Goal: Information Seeking & Learning: Learn about a topic

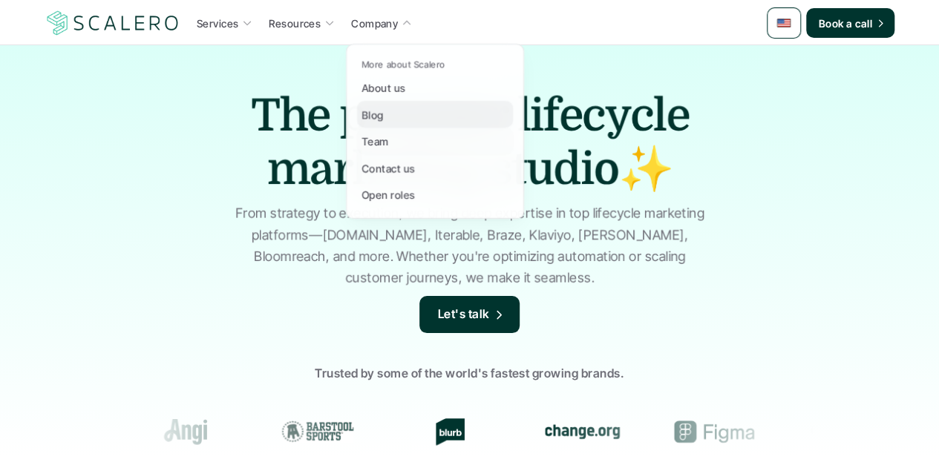
click at [388, 144] on div "Team" at bounding box center [379, 141] width 36 height 18
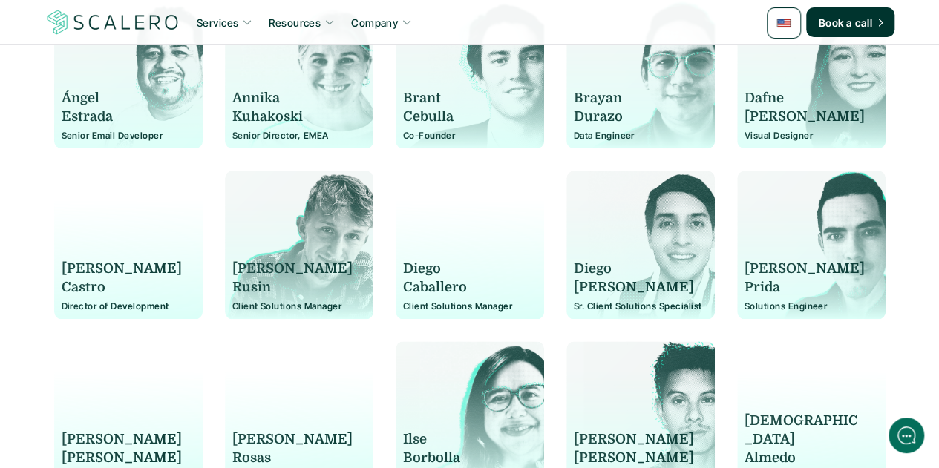
scroll to position [371, 0]
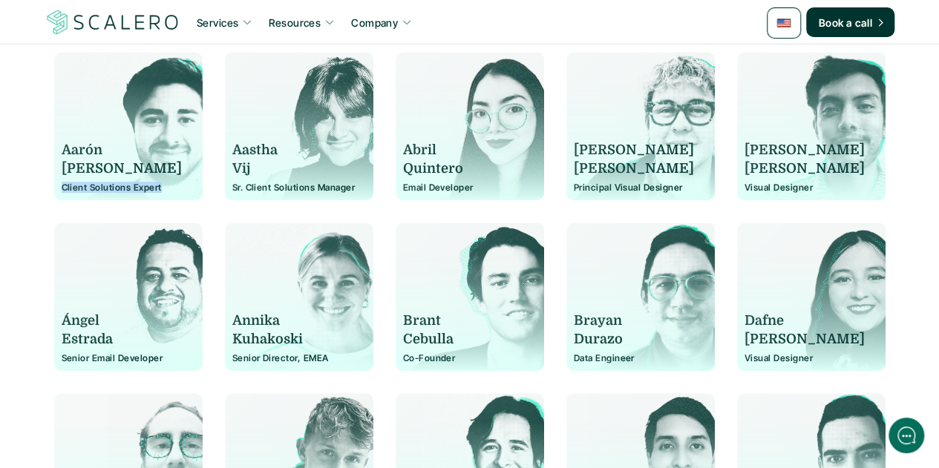
drag, startPoint x: 160, startPoint y: 186, endPoint x: 62, endPoint y: 190, distance: 98.0
click at [62, 190] on p "Client Solutions Expert" at bounding box center [129, 188] width 134 height 10
copy p "Client Solutions Expert"
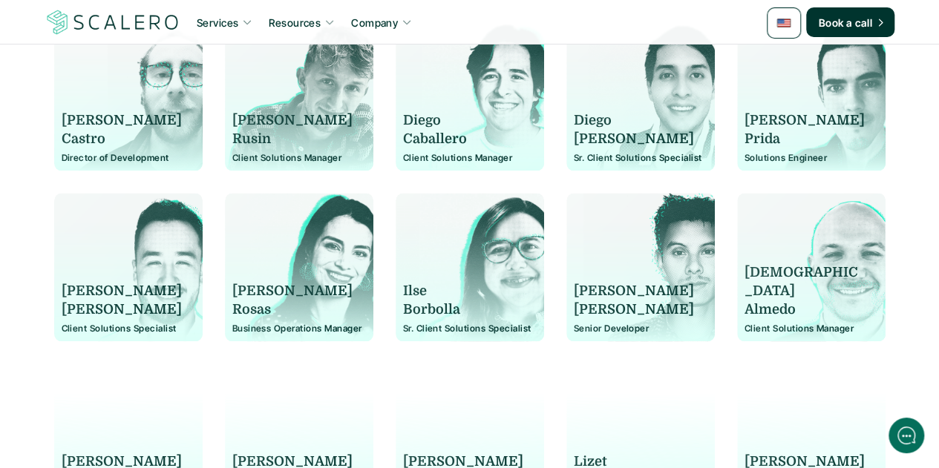
scroll to position [816, 0]
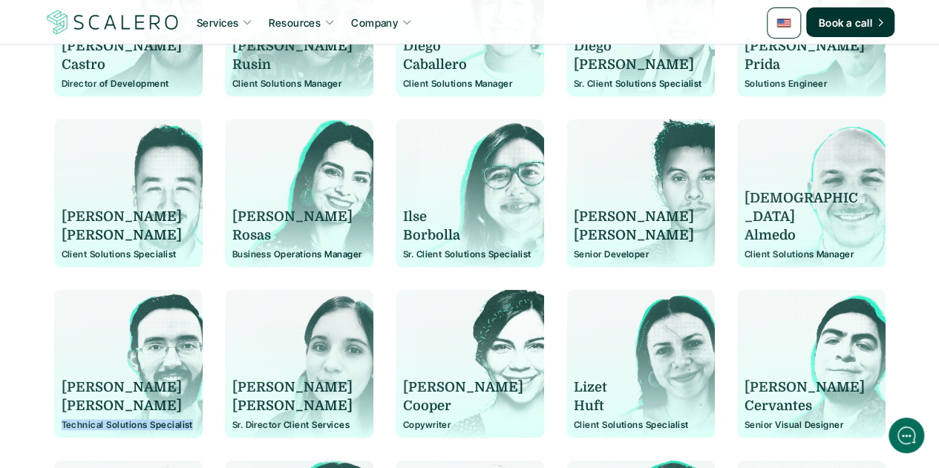
drag, startPoint x: 190, startPoint y: 425, endPoint x: 62, endPoint y: 425, distance: 127.7
click at [62, 425] on p "Technical Solutions Specialist" at bounding box center [129, 425] width 134 height 10
copy p "Technical Solutions Specialist"
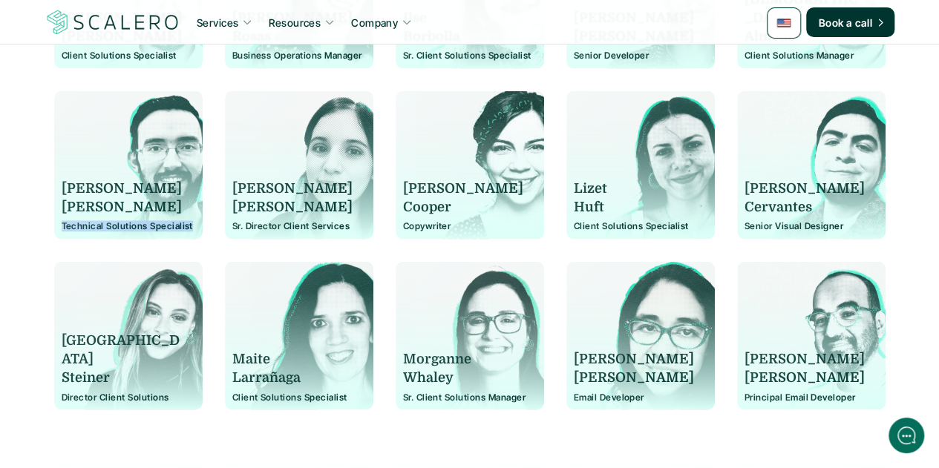
scroll to position [1039, 0]
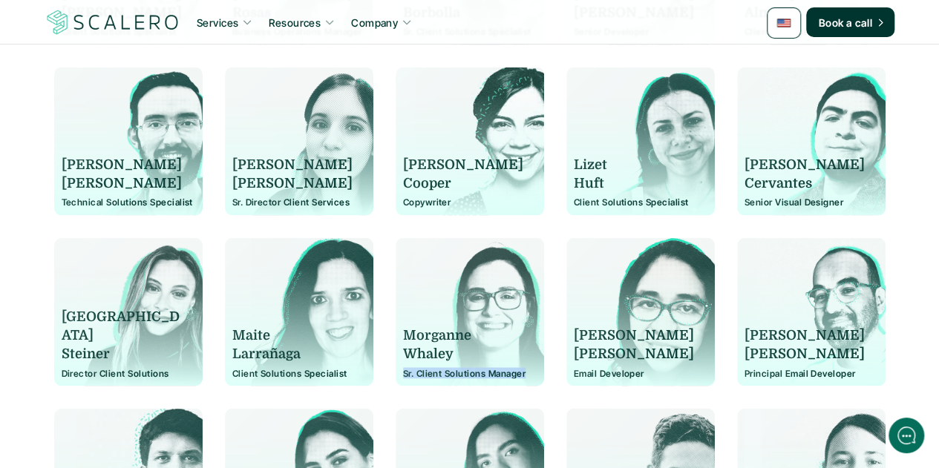
drag, startPoint x: 523, startPoint y: 373, endPoint x: 404, endPoint y: 376, distance: 119.5
click at [404, 376] on p "Sr. Client Solutions Manager" at bounding box center [470, 373] width 134 height 10
copy p "Sr. Client Solutions Manager"
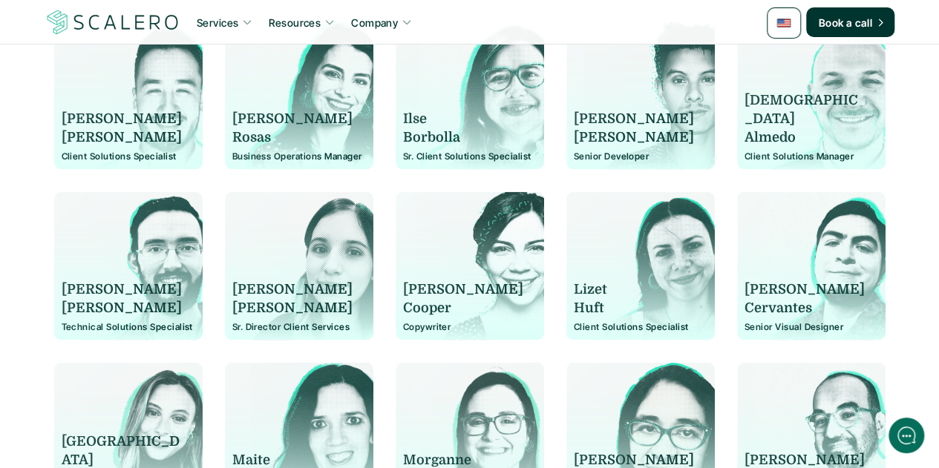
scroll to position [891, 0]
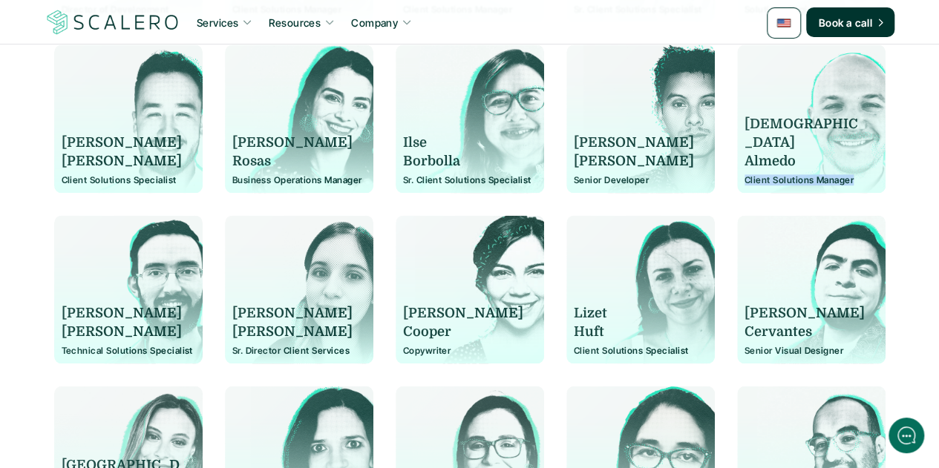
drag, startPoint x: 854, startPoint y: 179, endPoint x: 744, endPoint y: 183, distance: 109.9
click at [744, 183] on p "Client Solutions Manager" at bounding box center [811, 180] width 134 height 10
copy p "Client Solutions Manager"
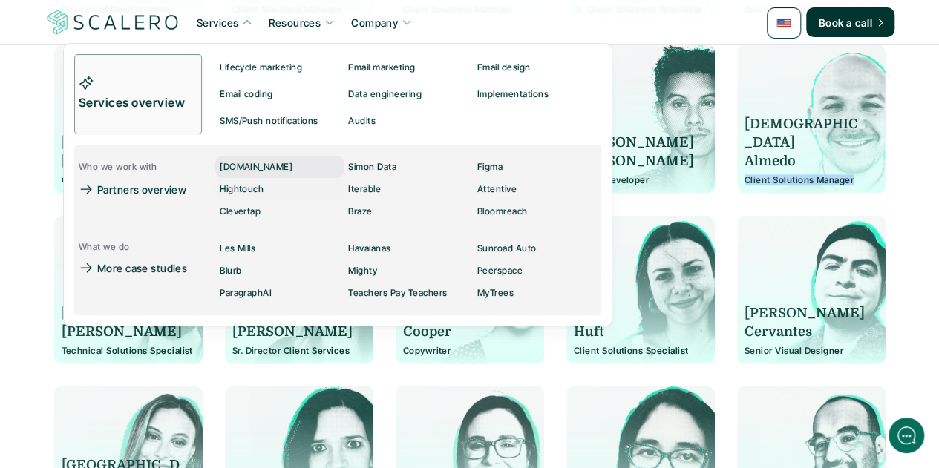
click at [253, 169] on p "[DOMAIN_NAME]" at bounding box center [256, 167] width 73 height 10
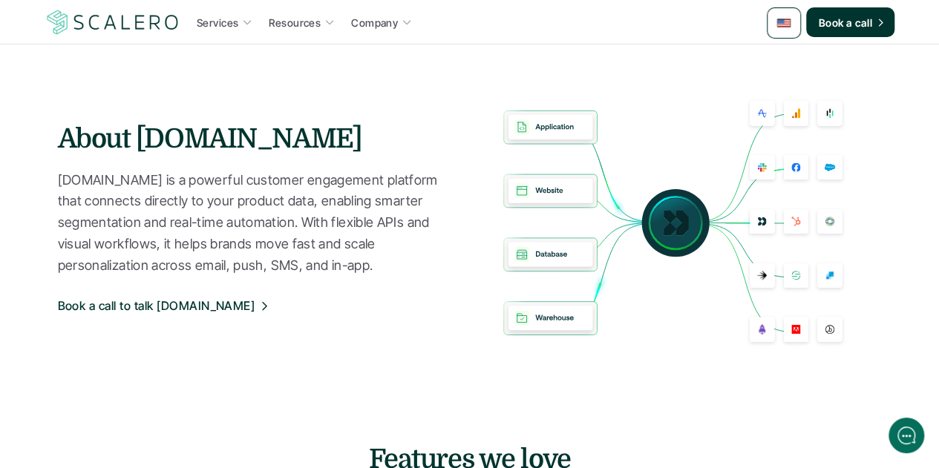
scroll to position [668, 0]
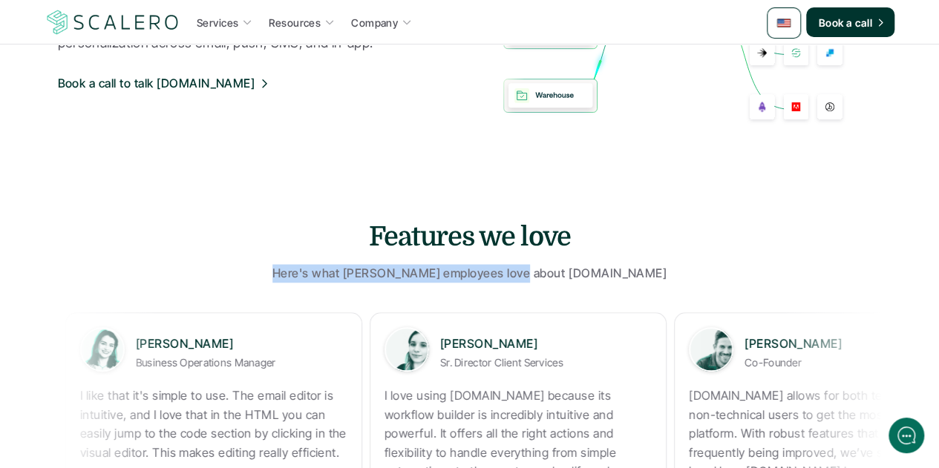
drag, startPoint x: 551, startPoint y: 276, endPoint x: 318, endPoint y: 271, distance: 232.4
click at [318, 271] on p "Here's what Scalero employees love about" at bounding box center [418, 273] width 292 height 19
copy p "Here's what Scalero employees love about"
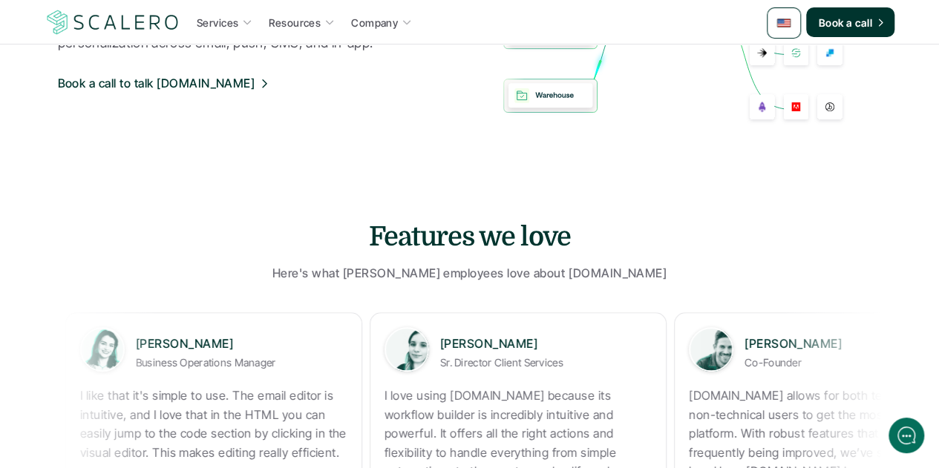
click at [578, 271] on p "[DOMAIN_NAME]" at bounding box center [618, 273] width 98 height 19
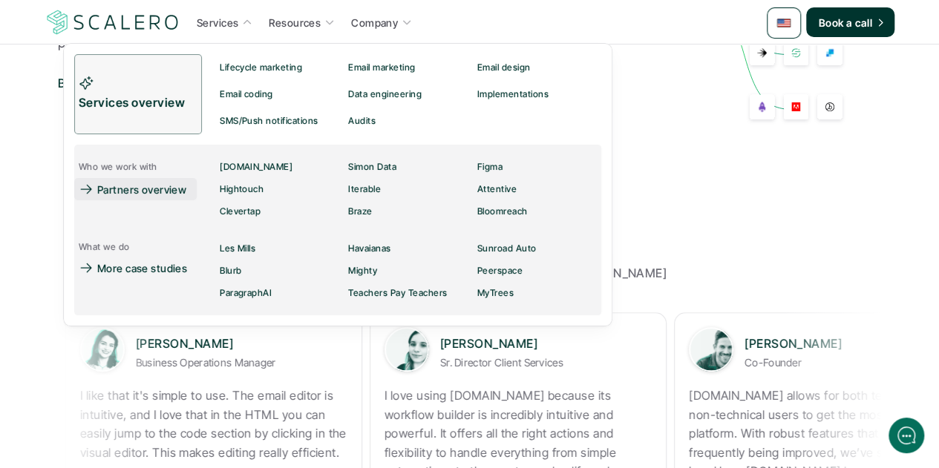
click at [147, 197] on p "Partners overview" at bounding box center [141, 190] width 89 height 16
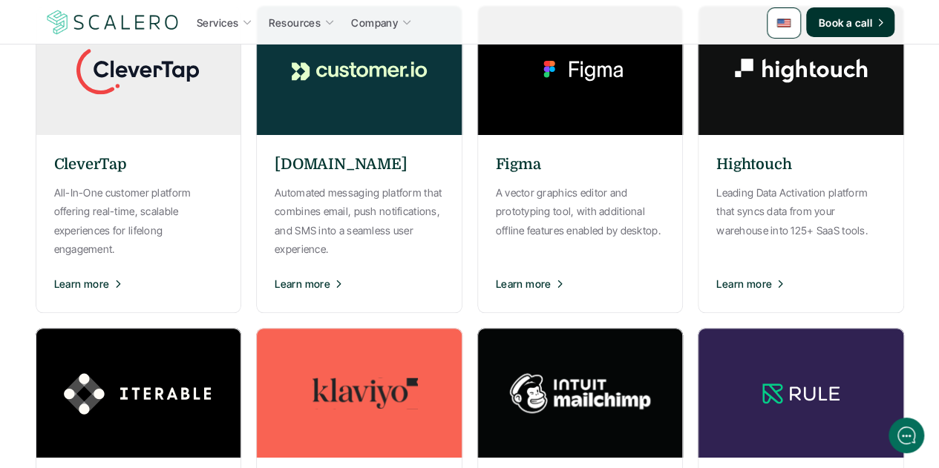
scroll to position [668, 0]
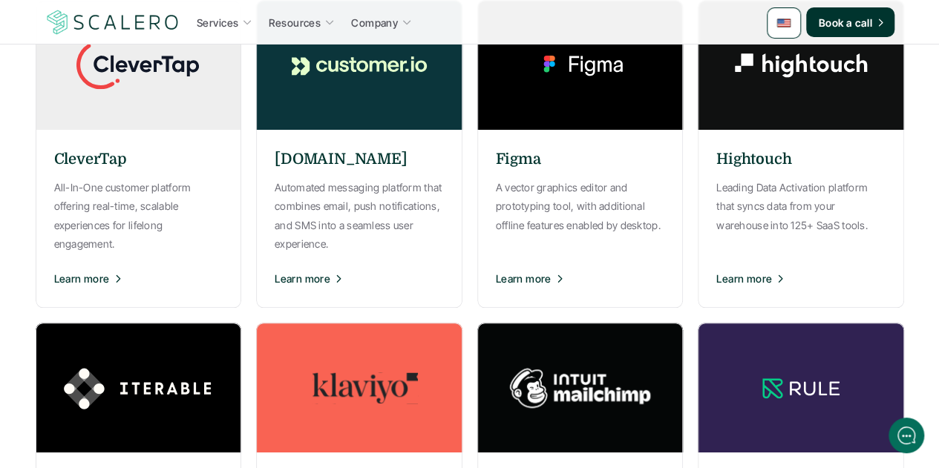
click at [376, 384] on img at bounding box center [359, 388] width 223 height 130
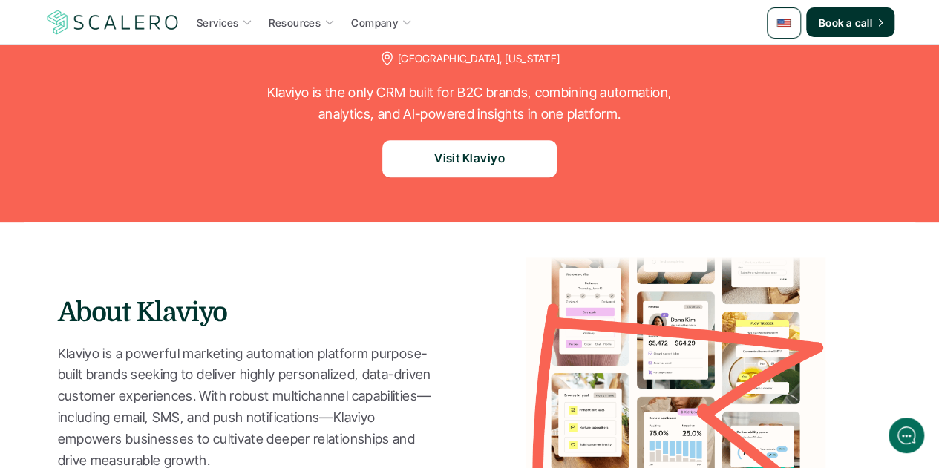
scroll to position [74, 0]
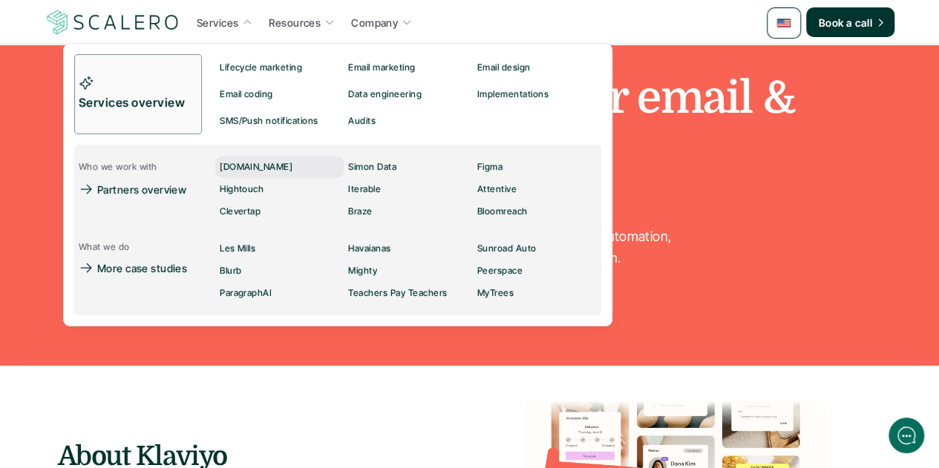
click at [242, 166] on p "[DOMAIN_NAME]" at bounding box center [256, 167] width 73 height 10
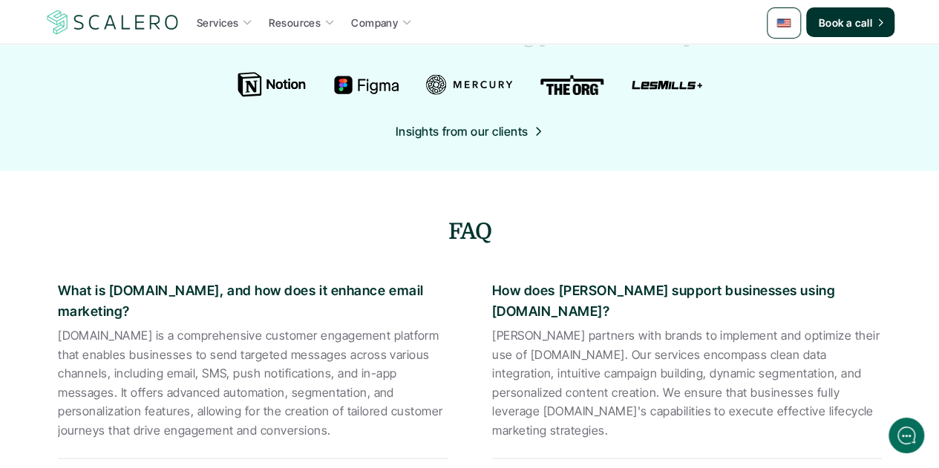
scroll to position [1707, 0]
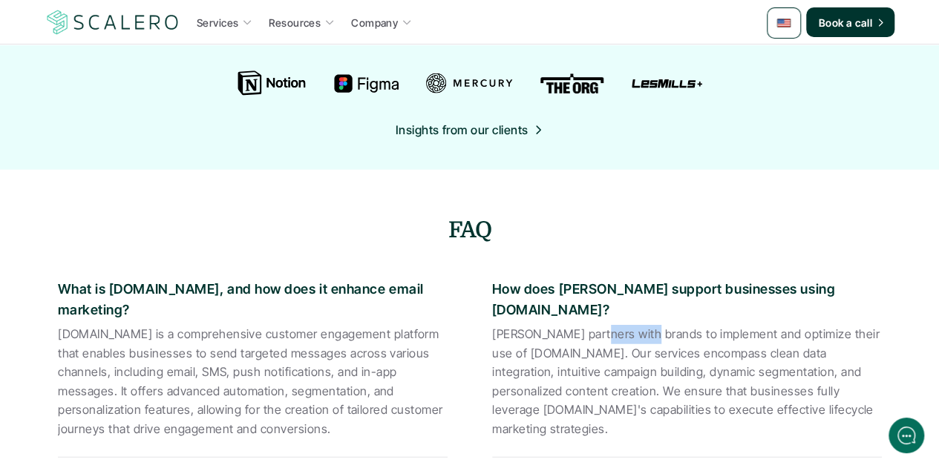
drag, startPoint x: 595, startPoint y: 304, endPoint x: 638, endPoint y: 289, distance: 45.3
click at [646, 325] on p "Scalero partners with brands to implement and optimize their use of Customer.io…" at bounding box center [687, 382] width 390 height 114
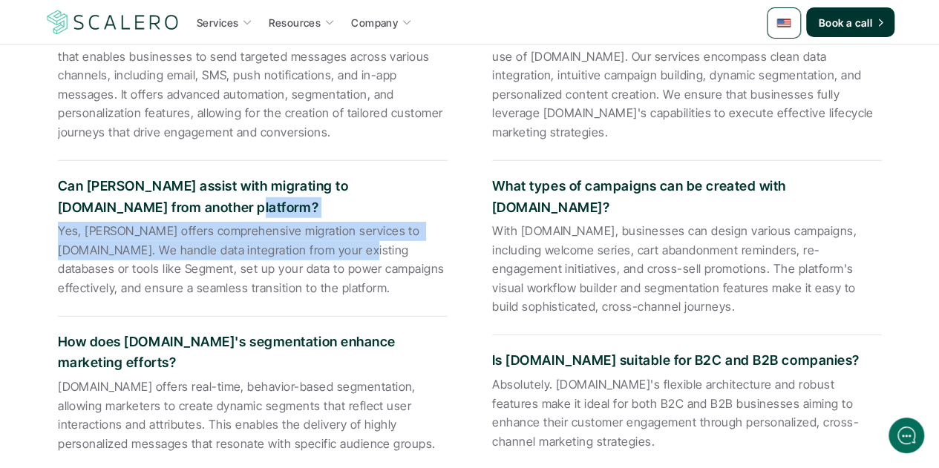
drag, startPoint x: 303, startPoint y: 199, endPoint x: 290, endPoint y: 180, distance: 23.1
click at [291, 182] on div "Can Scalero assist with migrating to Customer.io from another platform? Yes, Sc…" at bounding box center [253, 239] width 390 height 156
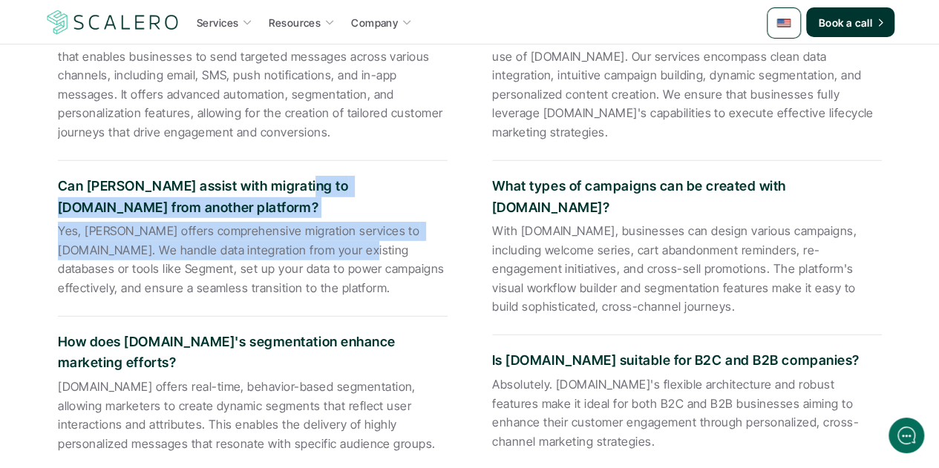
click at [291, 176] on p "Can Scalero assist with migrating to Customer.io from another platform?" at bounding box center [253, 197] width 390 height 43
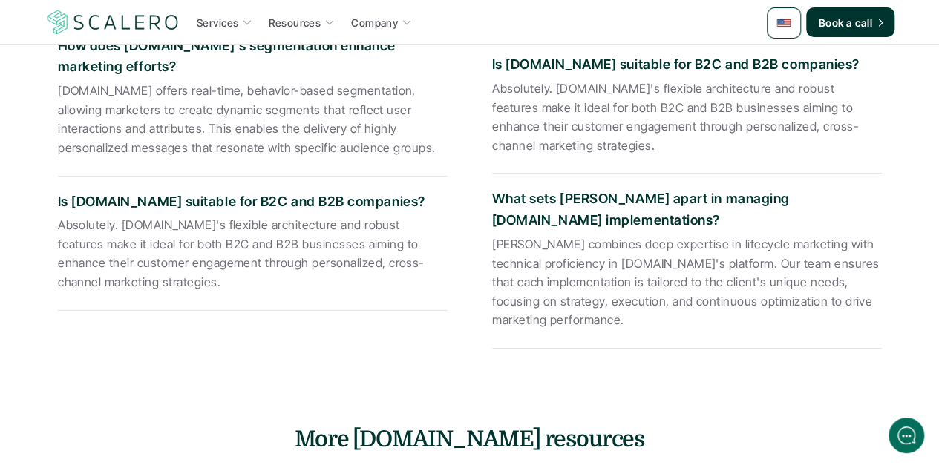
scroll to position [2301, 0]
click at [355, 219] on p "Absolutely. Customer.io's flexible architecture and robust features make it ide…" at bounding box center [253, 253] width 390 height 76
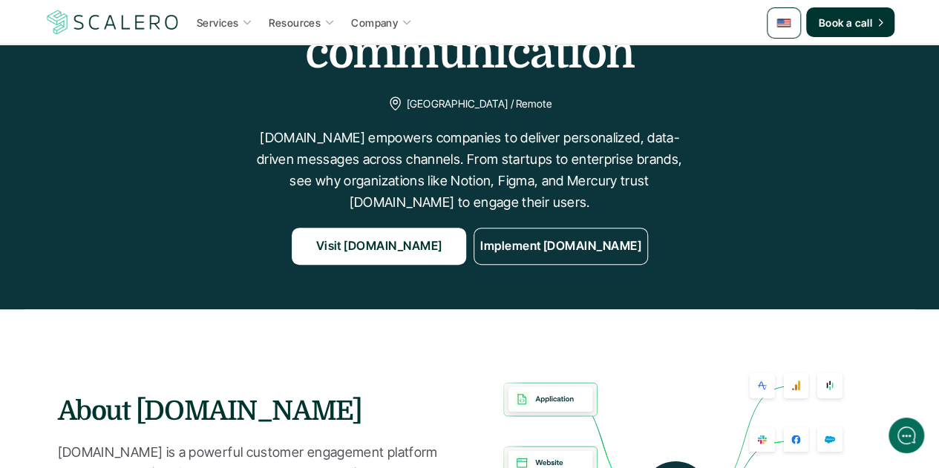
scroll to position [0, 0]
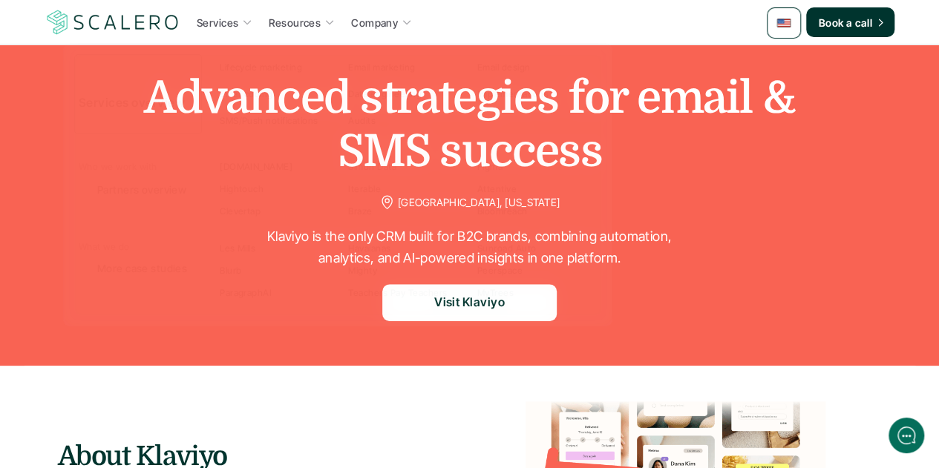
click at [236, 19] on p "Services" at bounding box center [218, 23] width 42 height 16
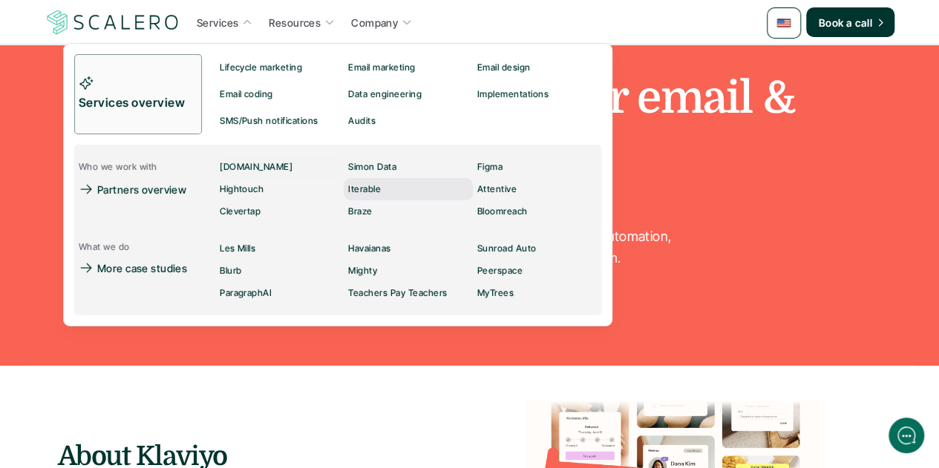
click at [379, 192] on p "Iterable" at bounding box center [364, 189] width 33 height 10
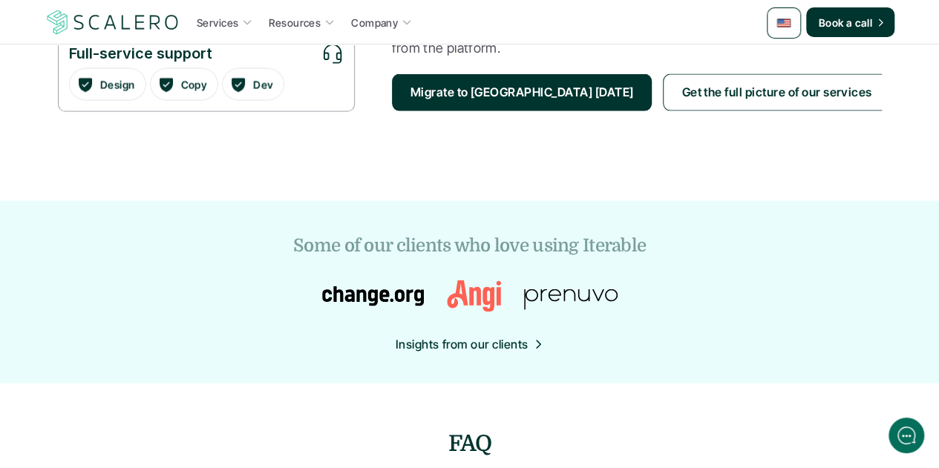
scroll to position [1436, 0]
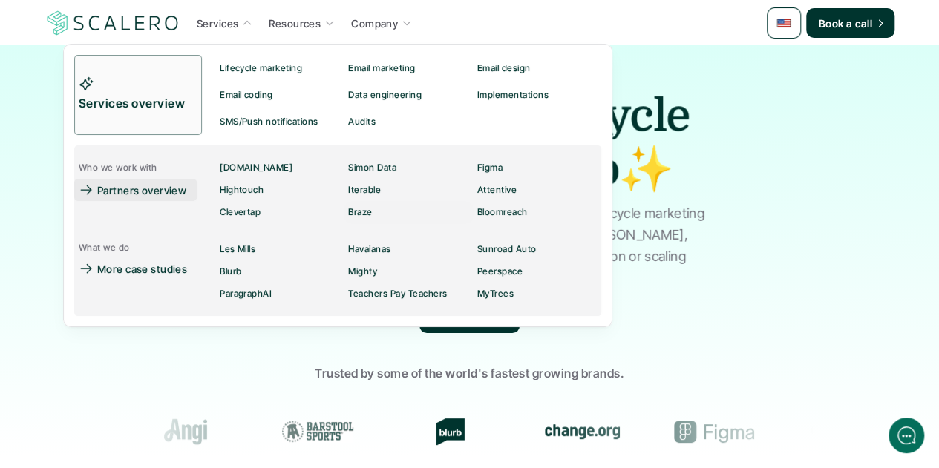
click at [169, 192] on p "Partners overview" at bounding box center [141, 191] width 89 height 16
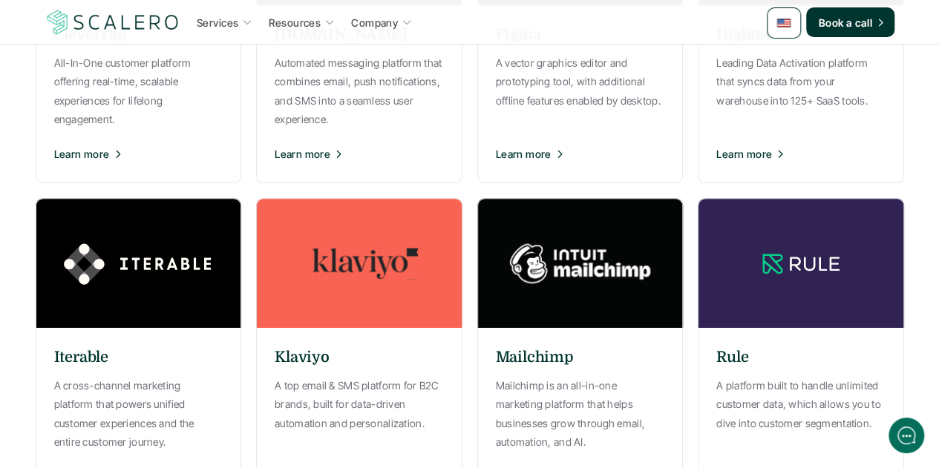
scroll to position [891, 0]
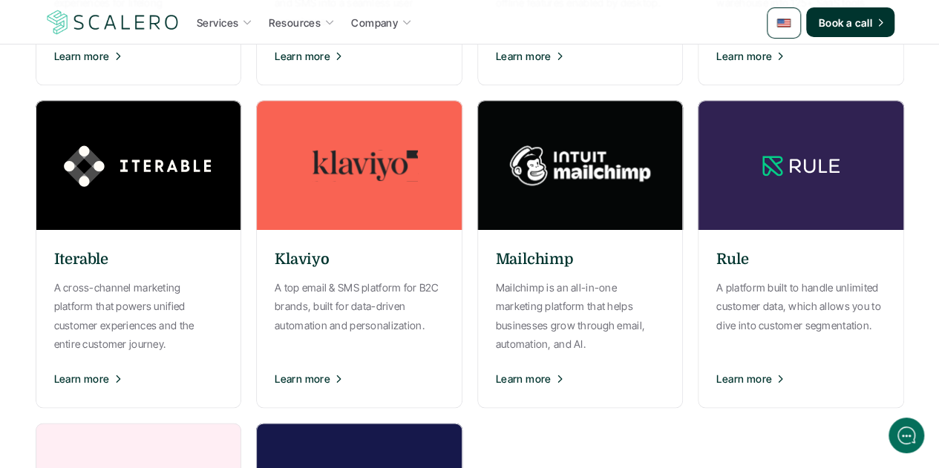
click at [358, 252] on div "Klaviyo A top email & SMS platform for B2C brands, built for data-driven automa…" at bounding box center [359, 319] width 206 height 163
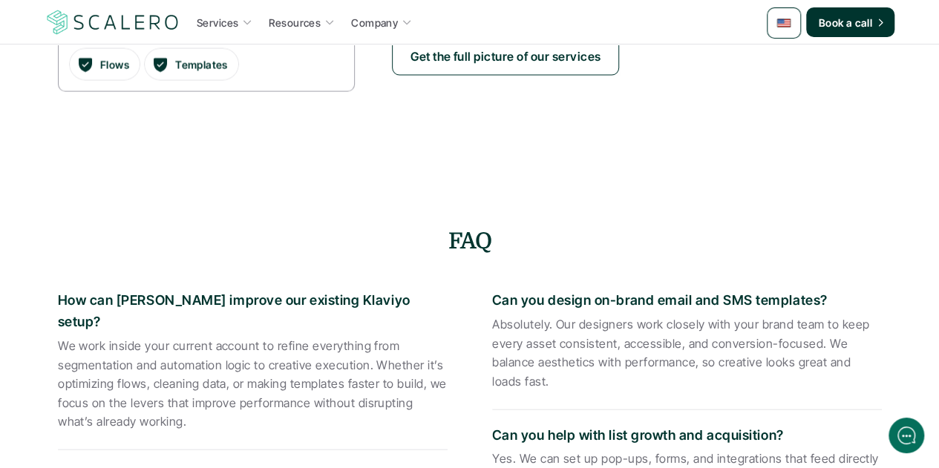
scroll to position [1633, 0]
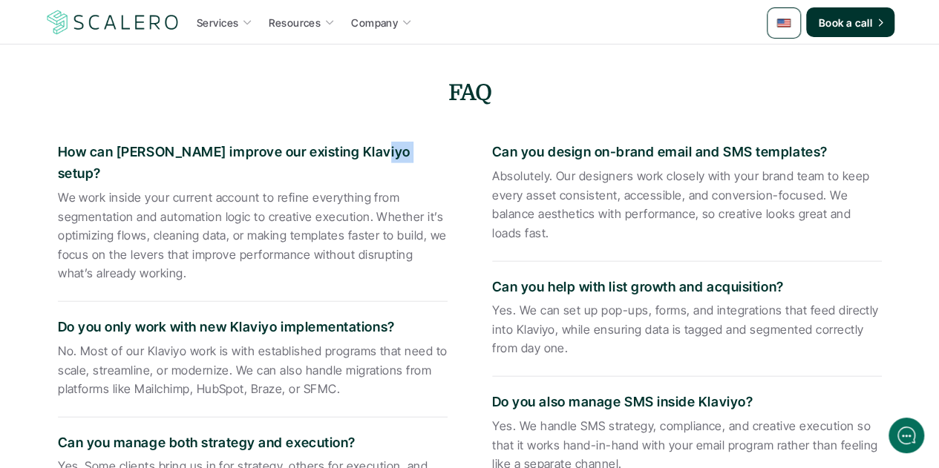
drag, startPoint x: 362, startPoint y: 149, endPoint x: 408, endPoint y: 156, distance: 45.8
click at [408, 156] on p "How can Scalero improve our existing Klaviyo setup?" at bounding box center [253, 163] width 390 height 43
drag, startPoint x: 328, startPoint y: 212, endPoint x: 387, endPoint y: 217, distance: 59.5
click at [387, 217] on p "We work inside your current account to refine everything from segmentation and …" at bounding box center [253, 236] width 390 height 95
drag, startPoint x: 600, startPoint y: 192, endPoint x: 644, endPoint y: 198, distance: 44.3
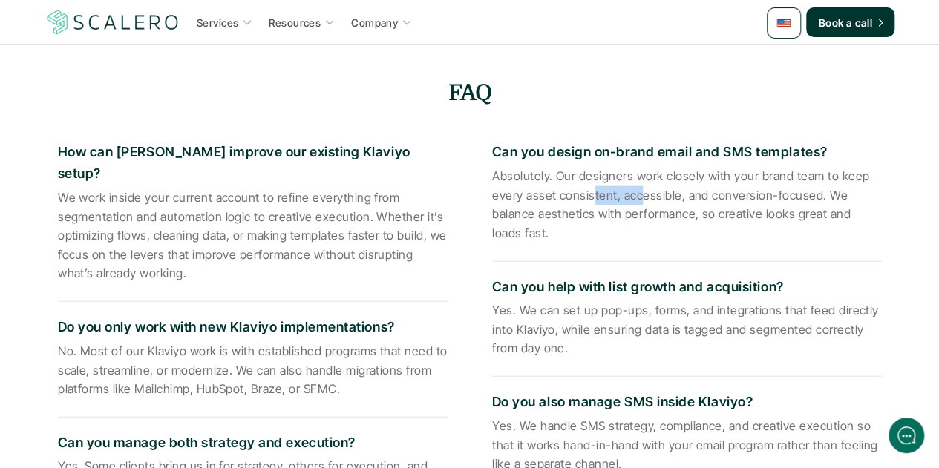
click at [644, 198] on p "Absolutely. Our designers work closely with your brand team to keep every asset…" at bounding box center [687, 205] width 390 height 76
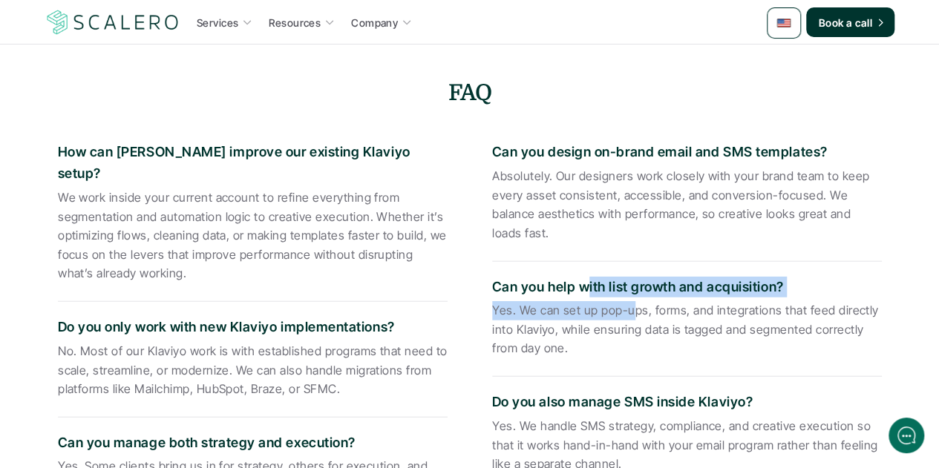
drag, startPoint x: 586, startPoint y: 290, endPoint x: 629, endPoint y: 312, distance: 48.5
click at [629, 312] on div "Can you help with list growth and acquisition? Yes. We can set up pop-ups, form…" at bounding box center [687, 320] width 390 height 116
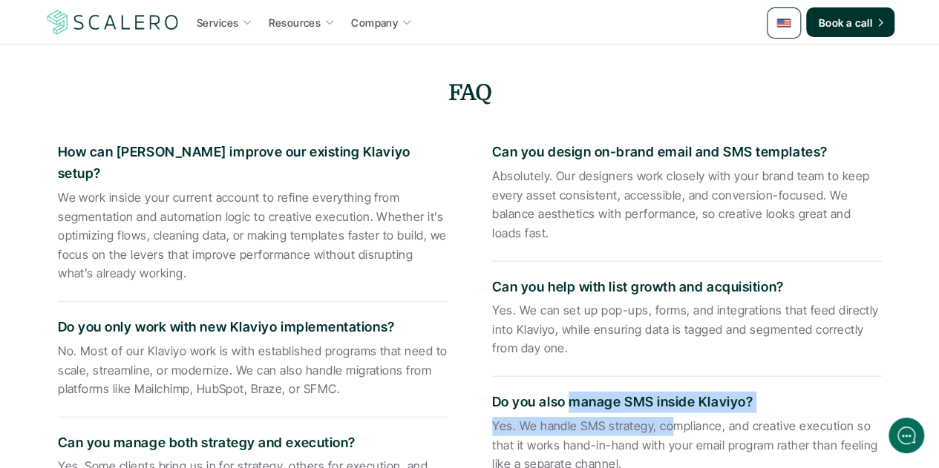
drag, startPoint x: 572, startPoint y: 415, endPoint x: 670, endPoint y: 431, distance: 99.3
click at [670, 431] on div "Do you also manage SMS inside Klaviyo? Yes. We handle SMS strategy, compliance,…" at bounding box center [687, 435] width 390 height 116
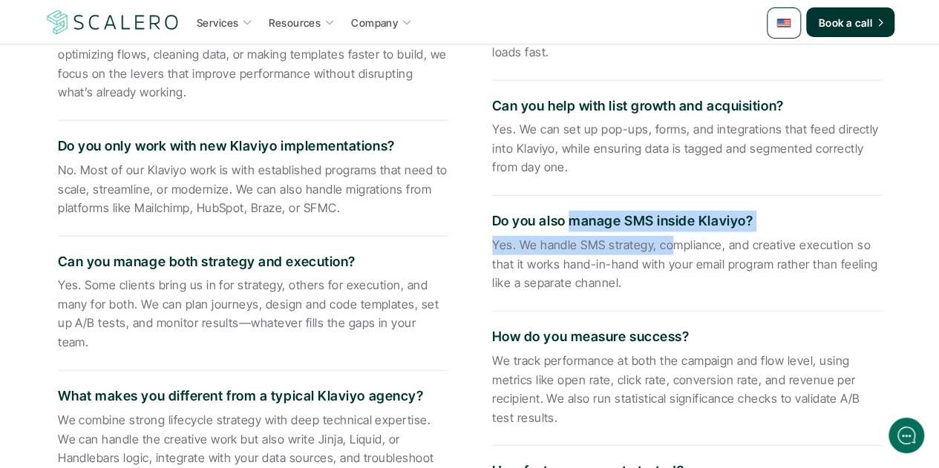
scroll to position [1930, 0]
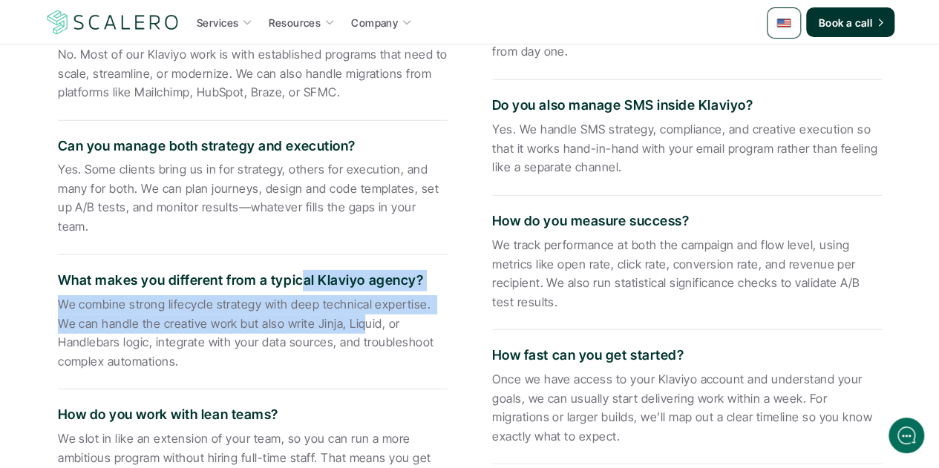
drag, startPoint x: 321, startPoint y: 261, endPoint x: 299, endPoint y: 232, distance: 36.5
click at [299, 255] on div "What makes you different from a typical Klaviyo agency? We combine strong lifec…" at bounding box center [253, 322] width 390 height 134
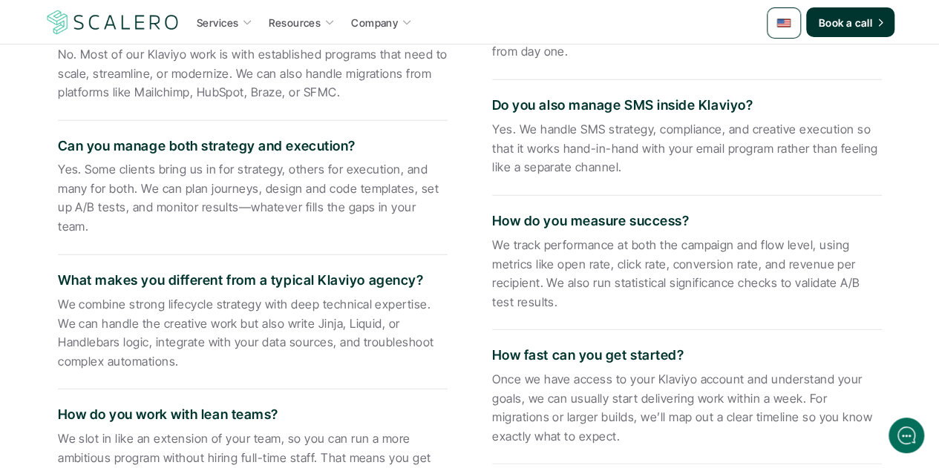
click at [580, 312] on div "We track performance at both the campaign and flow level, using metrics like op…" at bounding box center [687, 275] width 390 height 79
drag, startPoint x: 575, startPoint y: 375, endPoint x: 520, endPoint y: 370, distance: 54.4
click at [520, 370] on p "Once we have access to your Klaviyo account and understand your goals, we can u…" at bounding box center [687, 408] width 390 height 76
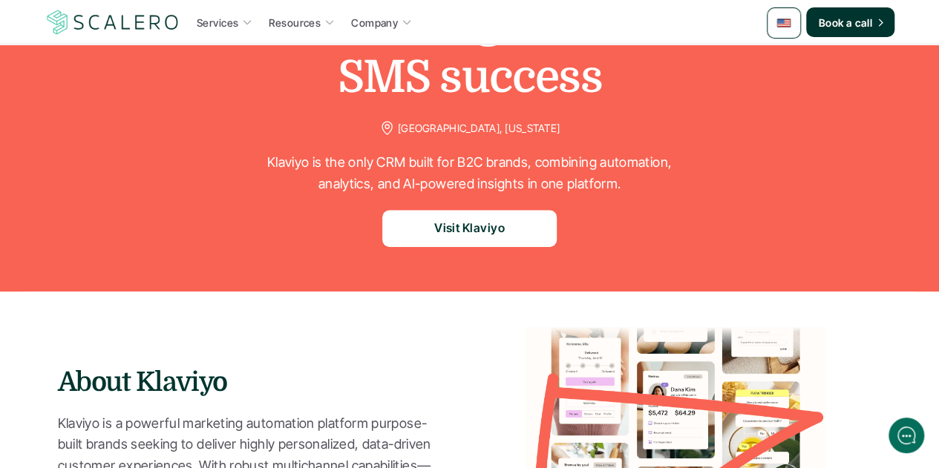
scroll to position [0, 0]
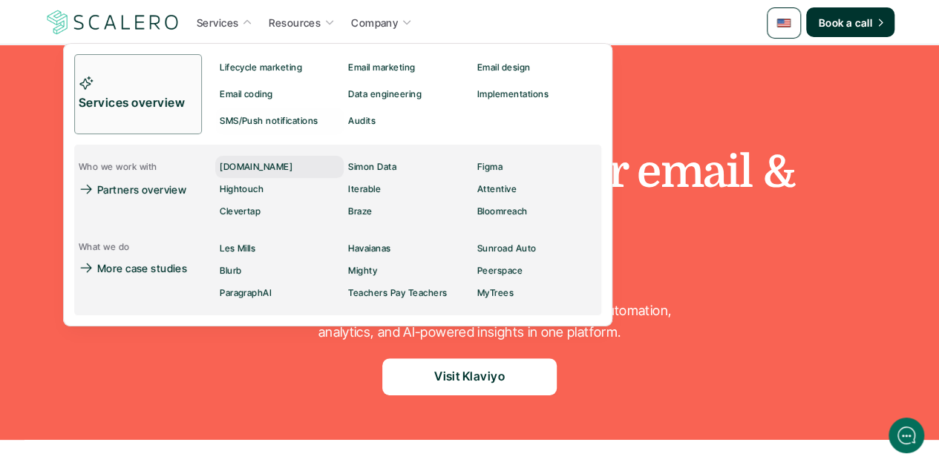
click at [240, 166] on p "Customer.io" at bounding box center [256, 167] width 73 height 10
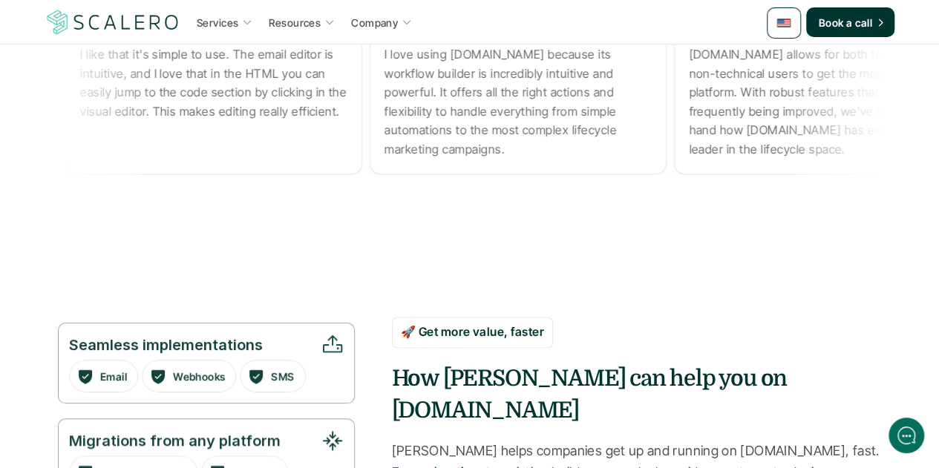
scroll to position [816, 0]
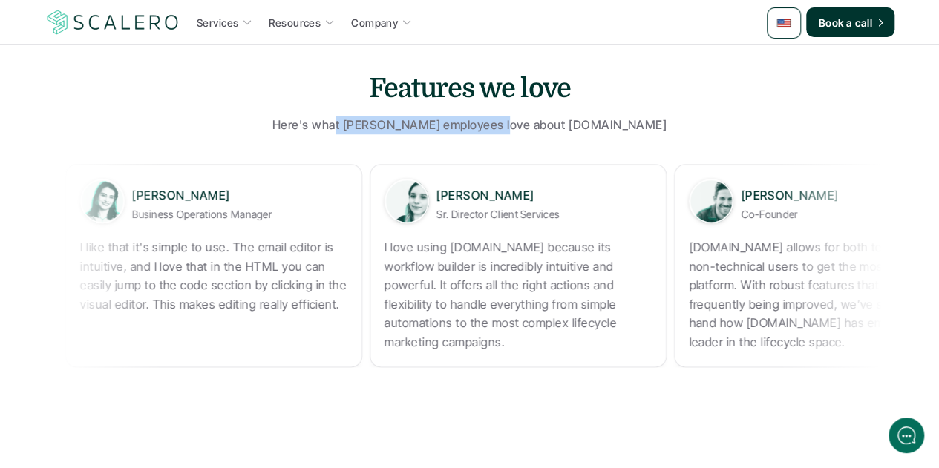
drag, startPoint x: 535, startPoint y: 126, endPoint x: 378, endPoint y: 126, distance: 157.4
click at [378, 126] on p "Here's what Scalero employees love about" at bounding box center [418, 125] width 292 height 19
click at [378, 127] on p "Here's what Scalero employees love about" at bounding box center [418, 125] width 292 height 19
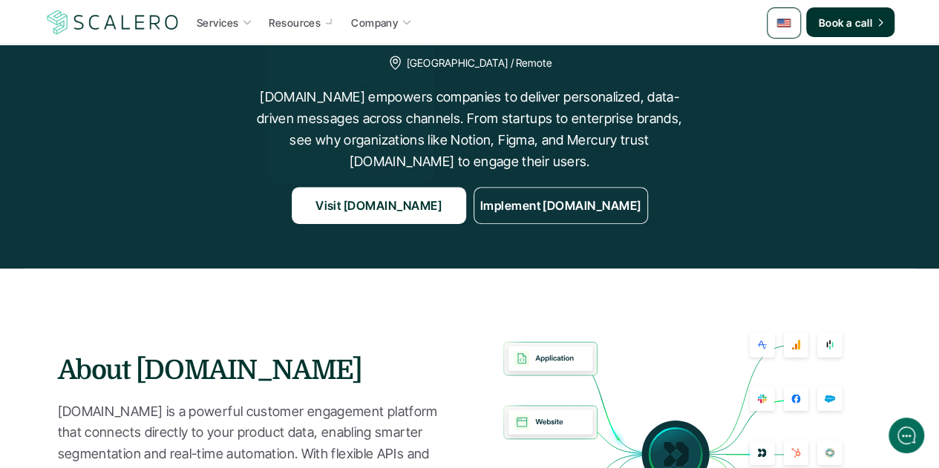
scroll to position [0, 0]
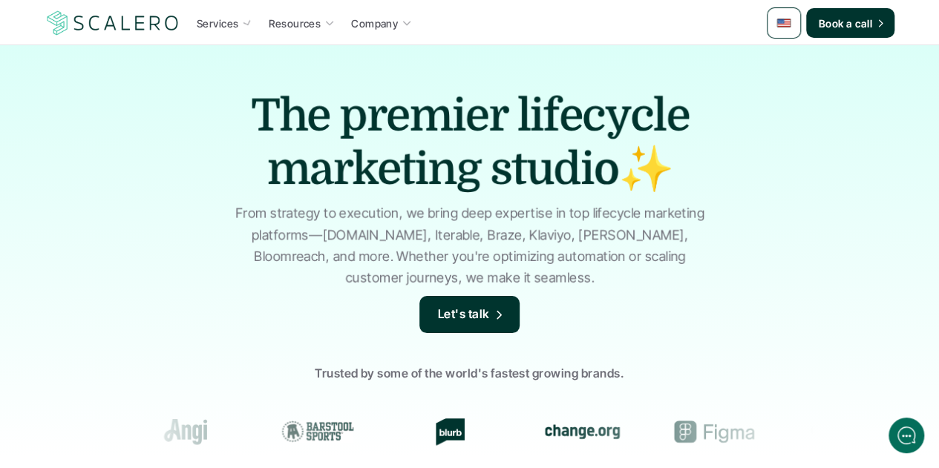
click at [791, 19] on div at bounding box center [784, 22] width 34 height 31
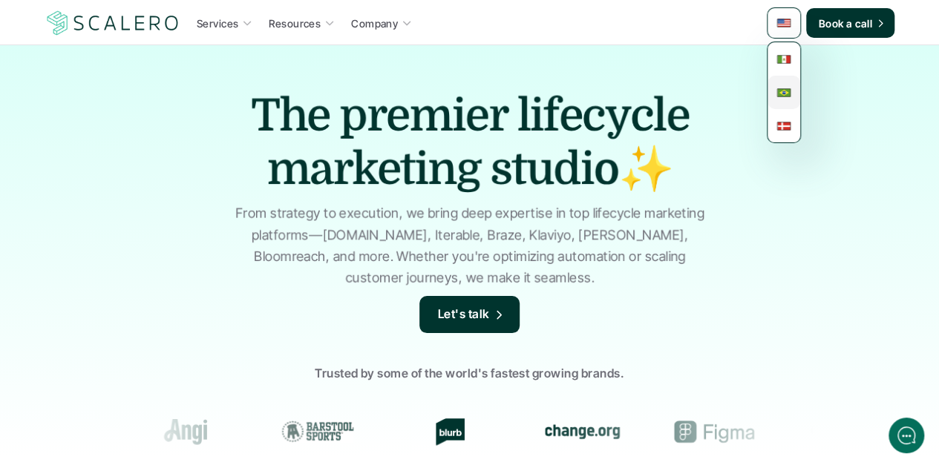
click at [786, 87] on img at bounding box center [783, 92] width 15 height 15
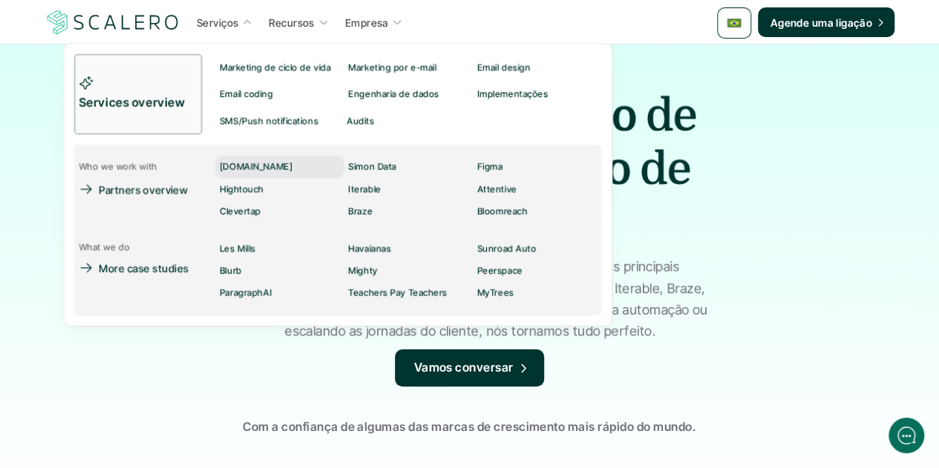
click at [226, 163] on p "Customer.io" at bounding box center [256, 167] width 73 height 10
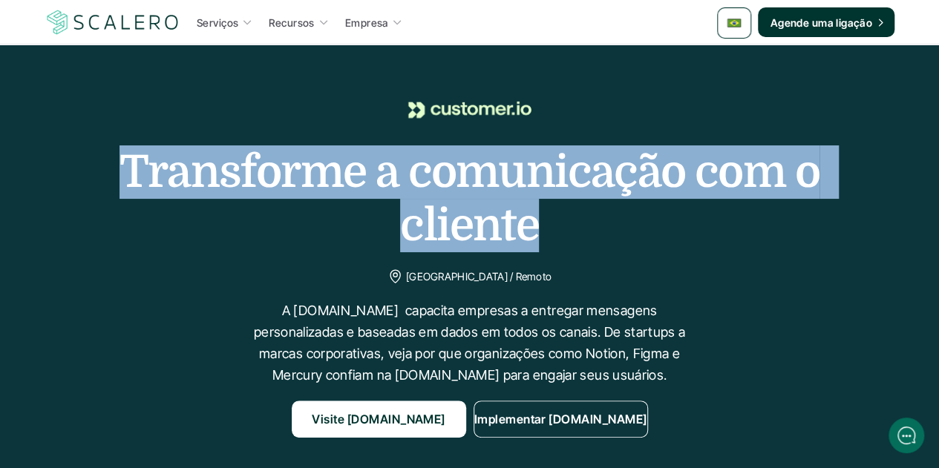
drag, startPoint x: 526, startPoint y: 222, endPoint x: 125, endPoint y: 160, distance: 405.5
click at [125, 160] on h1 "Transforme a comunicação com o cliente" at bounding box center [470, 198] width 742 height 107
copy h1 "Transforme a comunicação com o cliente"
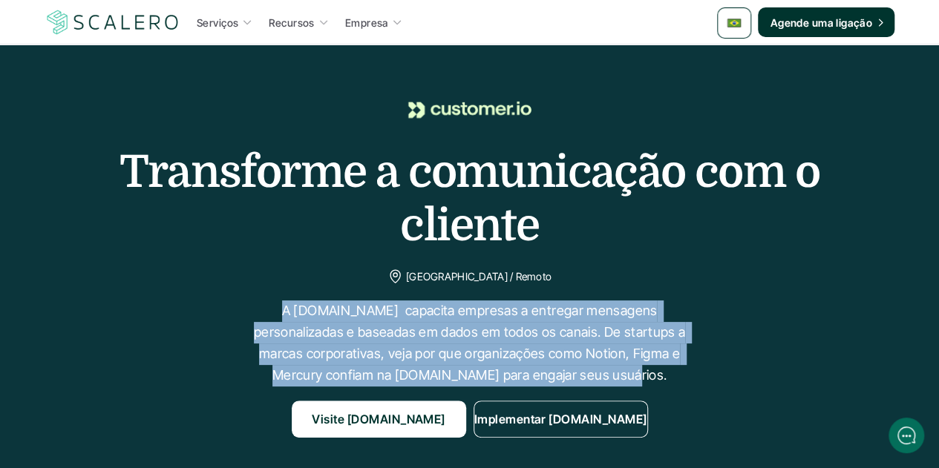
drag, startPoint x: 620, startPoint y: 380, endPoint x: 255, endPoint y: 309, distance: 371.4
click at [255, 309] on p "A [DOMAIN_NAME] capacita empresas a entregar mensagens personalizadas e baseada…" at bounding box center [469, 343] width 445 height 85
copy p "A [DOMAIN_NAME] capacita empresas a entregar mensagens personalizadas e baseada…"
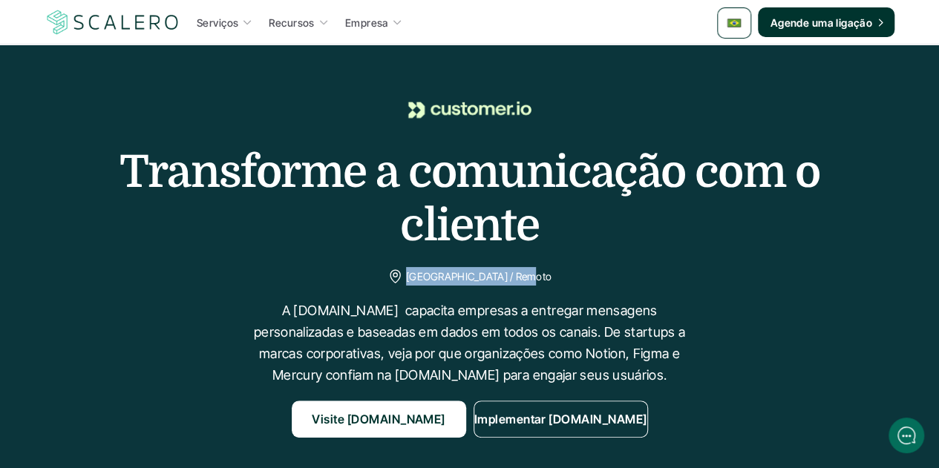
drag, startPoint x: 535, startPoint y: 277, endPoint x: 417, endPoint y: 271, distance: 118.2
click at [416, 270] on div "[GEOGRAPHIC_DATA] / Remoto" at bounding box center [469, 276] width 164 height 19
copy p "[GEOGRAPHIC_DATA] / Remoto"
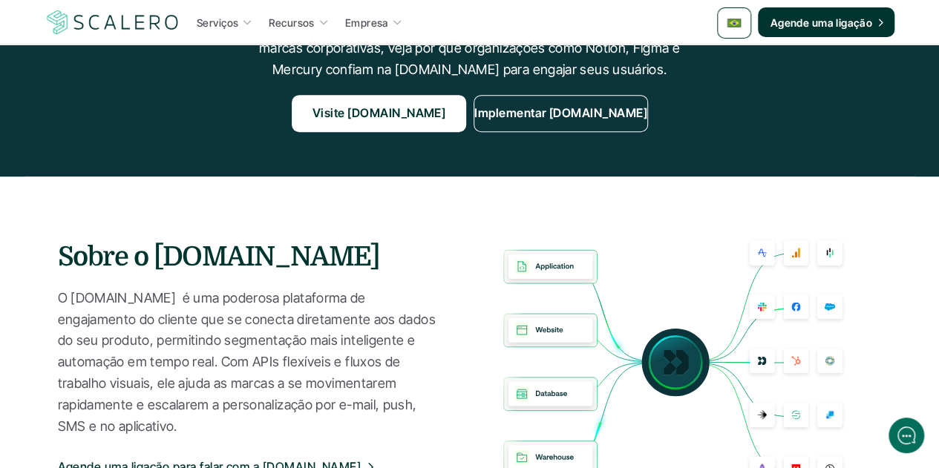
scroll to position [371, 0]
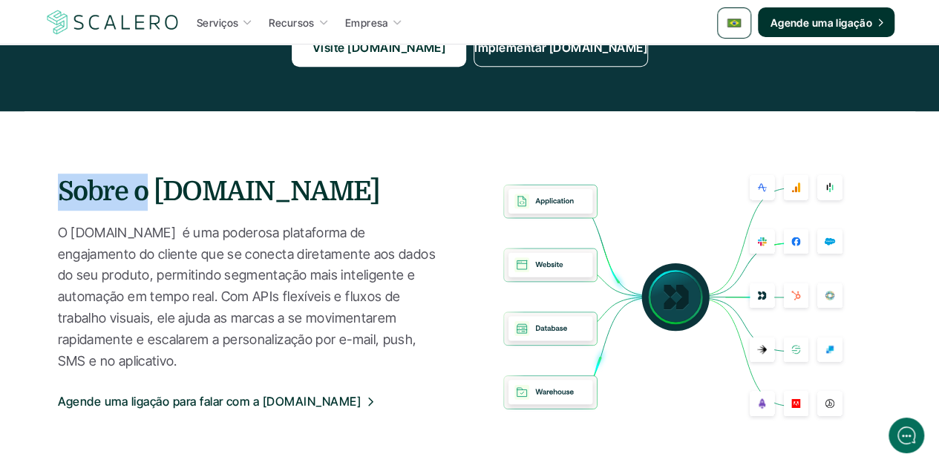
drag, startPoint x: 145, startPoint y: 195, endPoint x: 56, endPoint y: 195, distance: 89.1
click at [56, 195] on section "Sobre o [DOMAIN_NAME] O [DOMAIN_NAME] é uma poderosa plataforma de engajamento …" at bounding box center [469, 296] width 891 height 371
copy h3 "Sobre o"
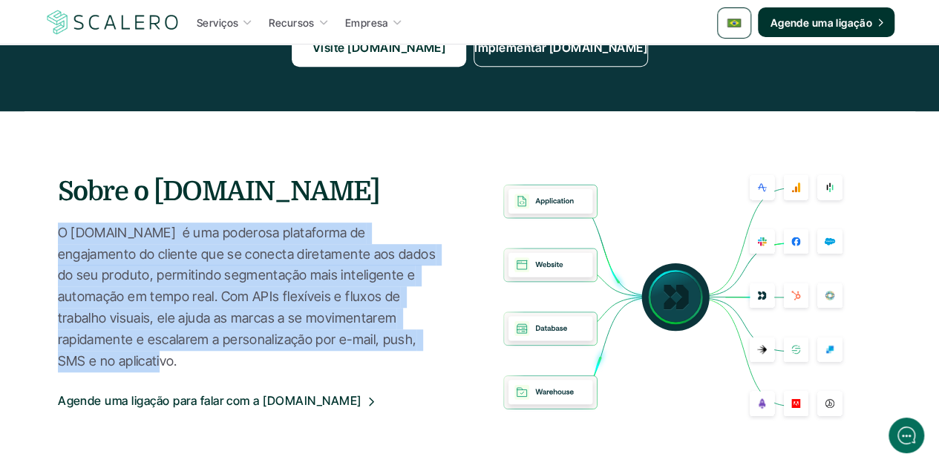
drag, startPoint x: 58, startPoint y: 245, endPoint x: 387, endPoint y: 360, distance: 349.1
click at [387, 360] on p "O [DOMAIN_NAME] é uma poderosa plataforma de engajamento do cliente que se cone…" at bounding box center [249, 298] width 382 height 150
copy p "O [DOMAIN_NAME] é uma poderosa plataforma de engajamento do cliente que se cone…"
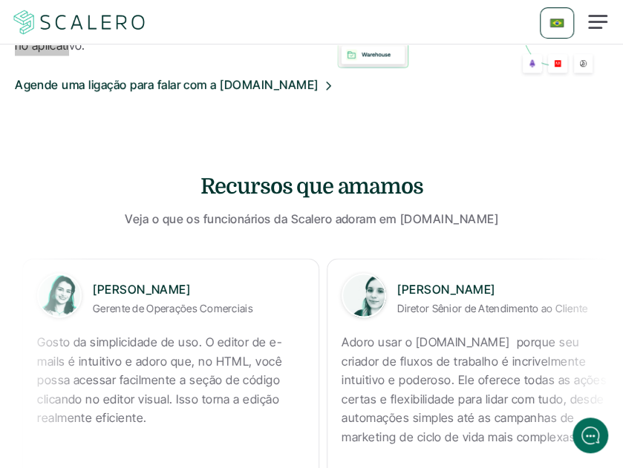
scroll to position [594, 0]
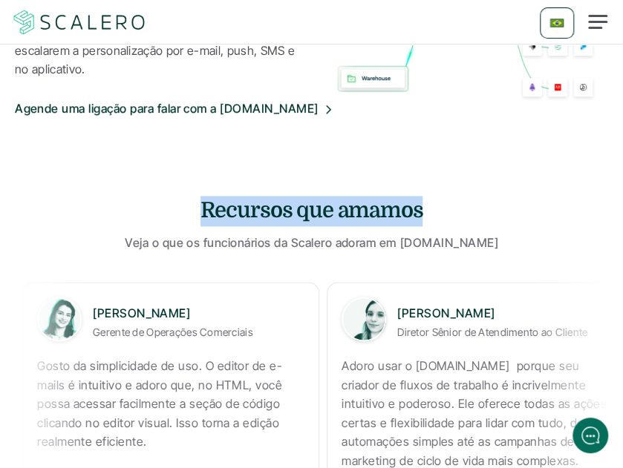
drag, startPoint x: 417, startPoint y: 206, endPoint x: 203, endPoint y: 206, distance: 214.5
click at [203, 206] on h3 "Recursos que amamos" at bounding box center [311, 211] width 445 height 30
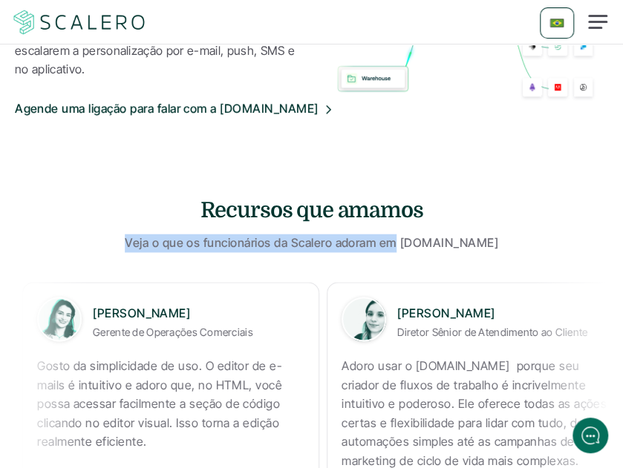
drag, startPoint x: 145, startPoint y: 237, endPoint x: 411, endPoint y: 254, distance: 266.3
click at [411, 254] on section "Recursos que amamos Veja o que os funcionários da Scalero adoram em [DOMAIN_NAM…" at bounding box center [311, 366] width 623 height 406
copy p "Veja o que os funcionários da Scalero adoram em"
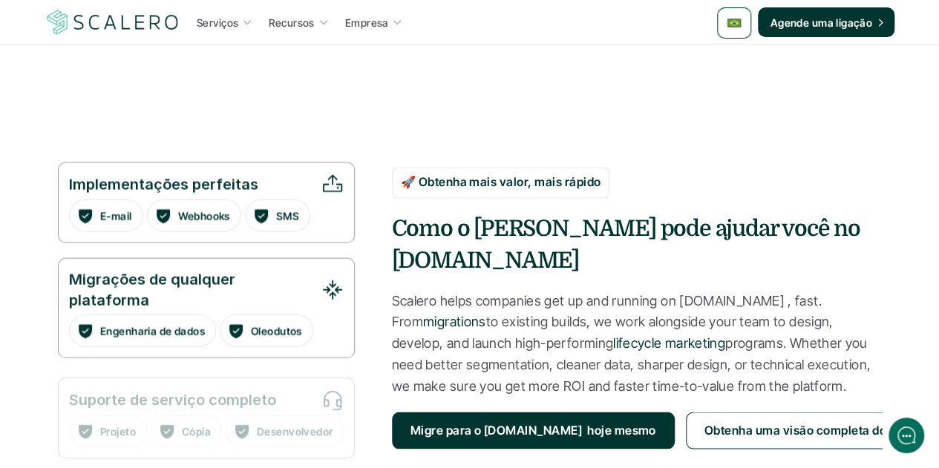
scroll to position [1188, 0]
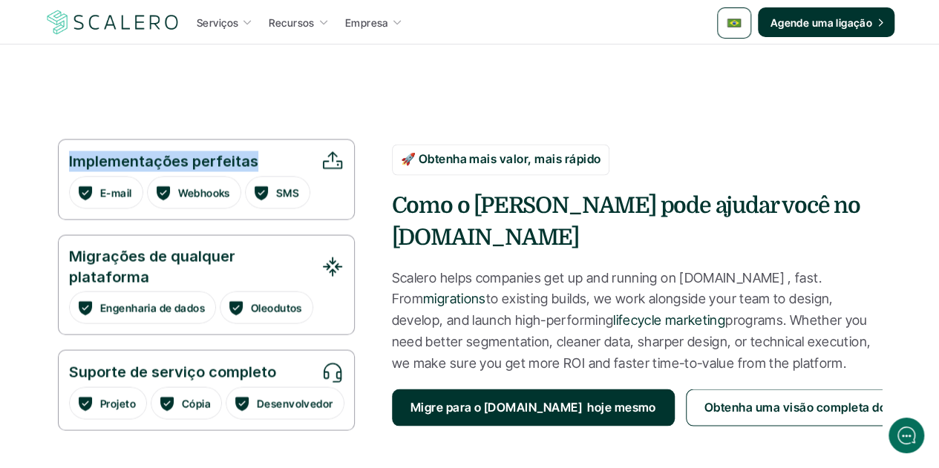
drag, startPoint x: 254, startPoint y: 163, endPoint x: 70, endPoint y: 160, distance: 184.1
click at [70, 160] on p "Implementações perfeitas" at bounding box center [191, 161] width 245 height 21
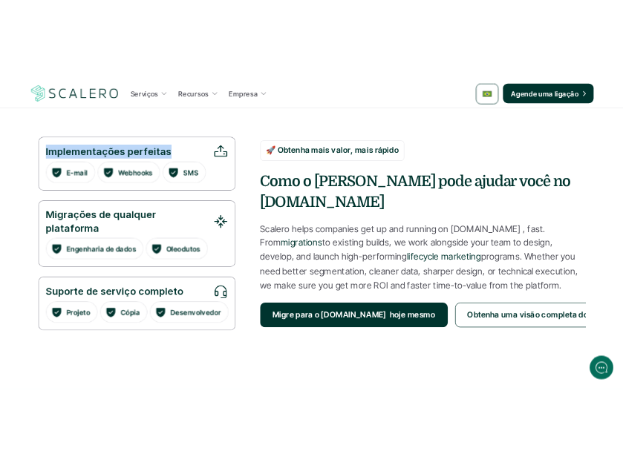
scroll to position [1262, 0]
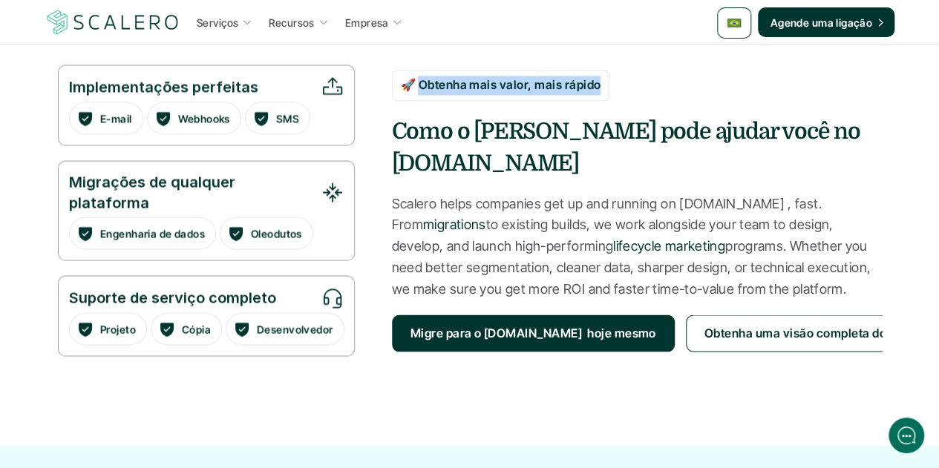
drag, startPoint x: 423, startPoint y: 96, endPoint x: 600, endPoint y: 103, distance: 176.8
click at [600, 95] on p "🚀 Obtenha mais valor, mais rápido" at bounding box center [501, 85] width 200 height 19
copy p "btenha mais valor, mais rápido"
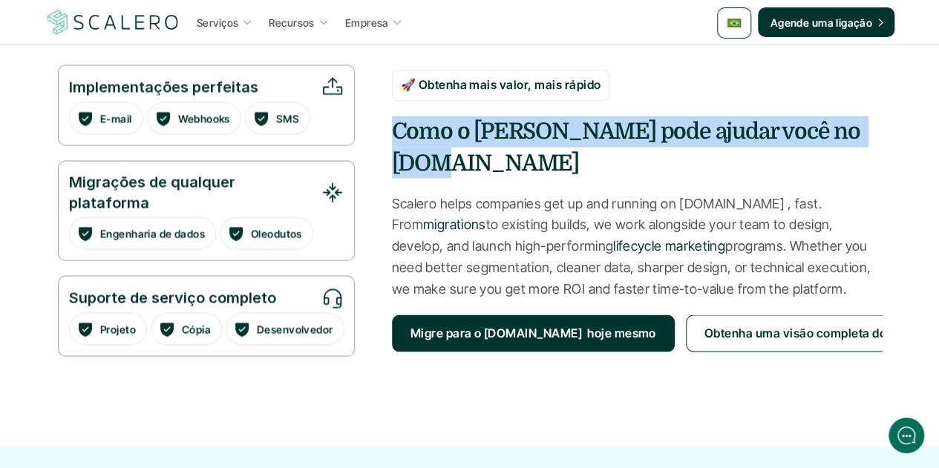
drag, startPoint x: 395, startPoint y: 145, endPoint x: 851, endPoint y: 154, distance: 456.6
click at [851, 154] on h4 "Como o [PERSON_NAME] pode ajudar você no [DOMAIN_NAME]" at bounding box center [637, 147] width 490 height 62
copy h4 "Como o [PERSON_NAME] pode ajudar você no [DOMAIN_NAME]"
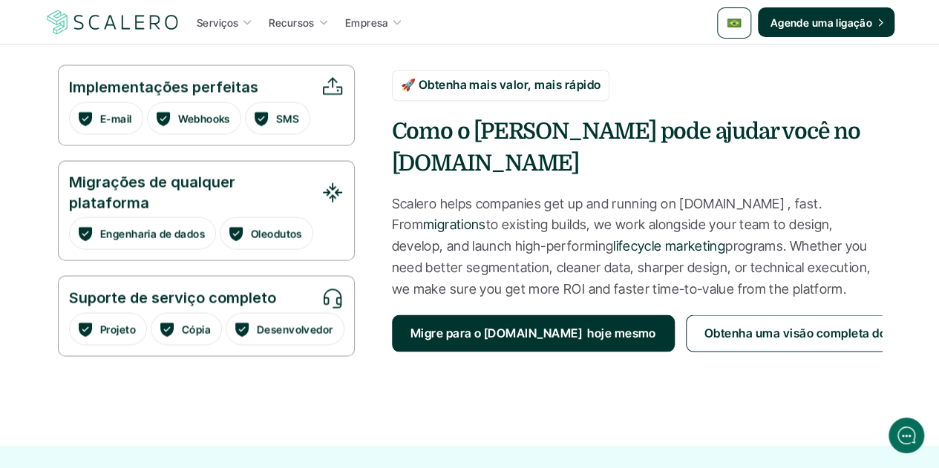
click at [543, 193] on p "Scalero helps companies get up and running on [DOMAIN_NAME] , fast. From migrat…" at bounding box center [637, 246] width 490 height 107
drag, startPoint x: 390, startPoint y: 182, endPoint x: 760, endPoint y: 271, distance: 381.0
click at [760, 271] on div "Implementações perfeitas E-mail Webhooks SMS Migrações de qualquer plataforma E…" at bounding box center [470, 211] width 824 height 292
copy p "Scalero helps companies get up and running on [DOMAIN_NAME] , fast. From migrat…"
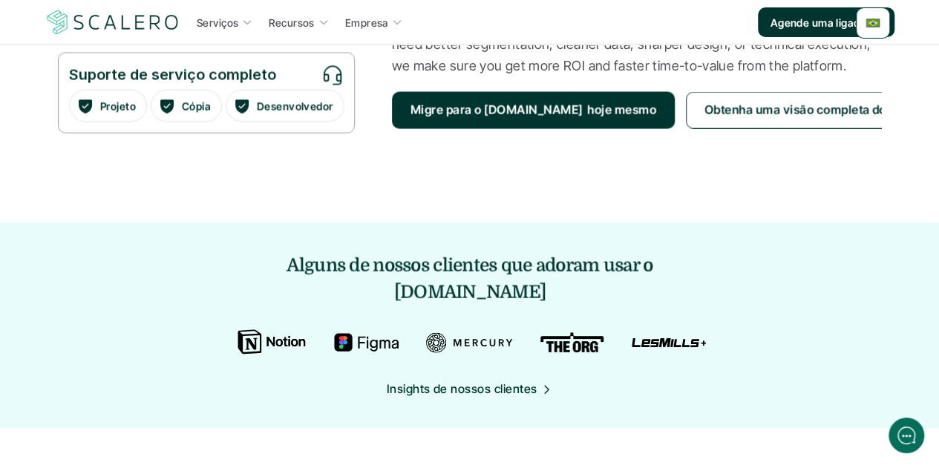
scroll to position [0, 0]
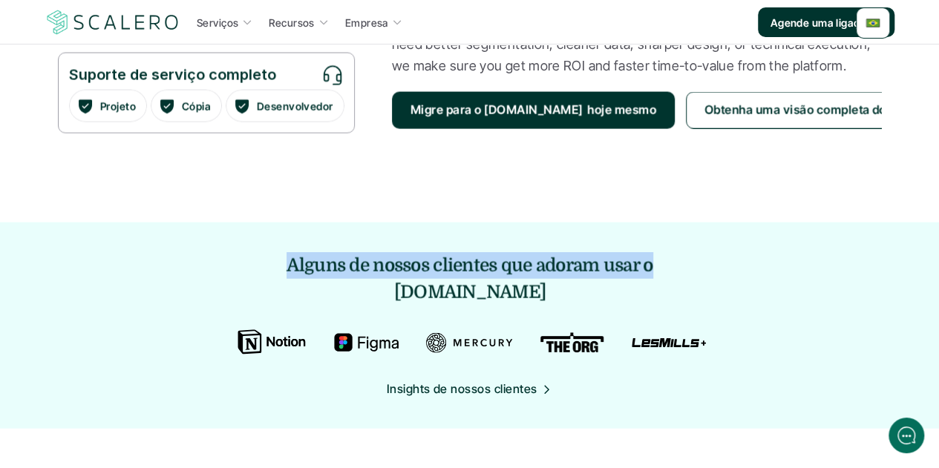
drag, startPoint x: 245, startPoint y: 262, endPoint x: 604, endPoint y: 266, distance: 359.3
click at [604, 266] on h5 "Alguns de nossos clientes que adoram usar o [DOMAIN_NAME]" at bounding box center [470, 278] width 482 height 53
copy h5 "Alguns de nossos clientes que adoram usar o"
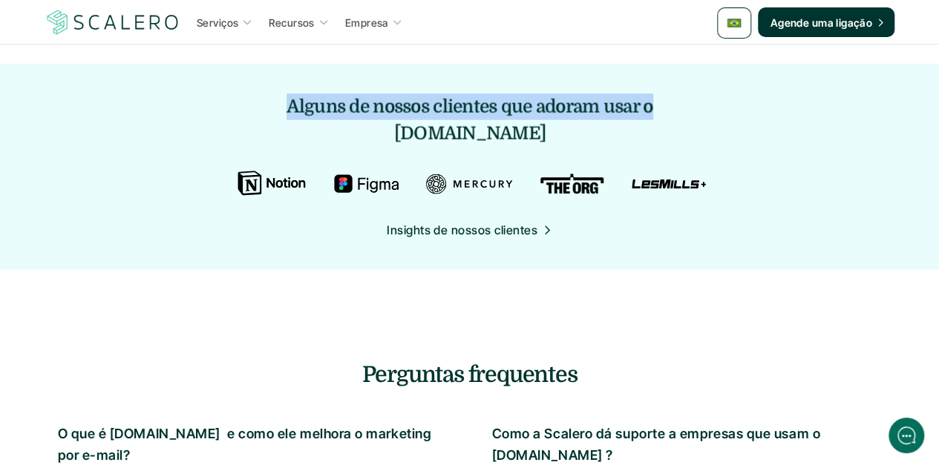
scroll to position [1781, 0]
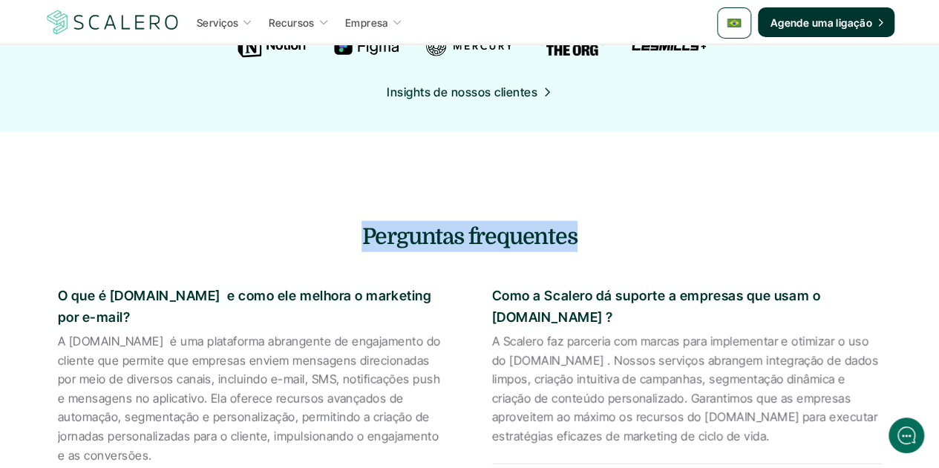
drag, startPoint x: 575, startPoint y: 209, endPoint x: 321, endPoint y: 210, distance: 253.1
click at [321, 221] on h4 "Perguntas frequentes" at bounding box center [470, 236] width 868 height 31
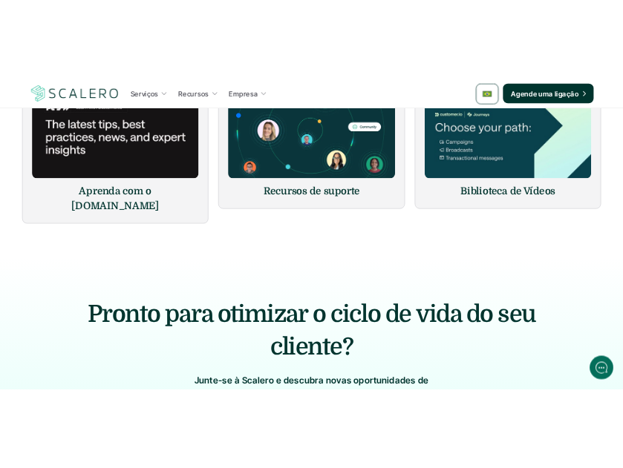
scroll to position [2672, 0]
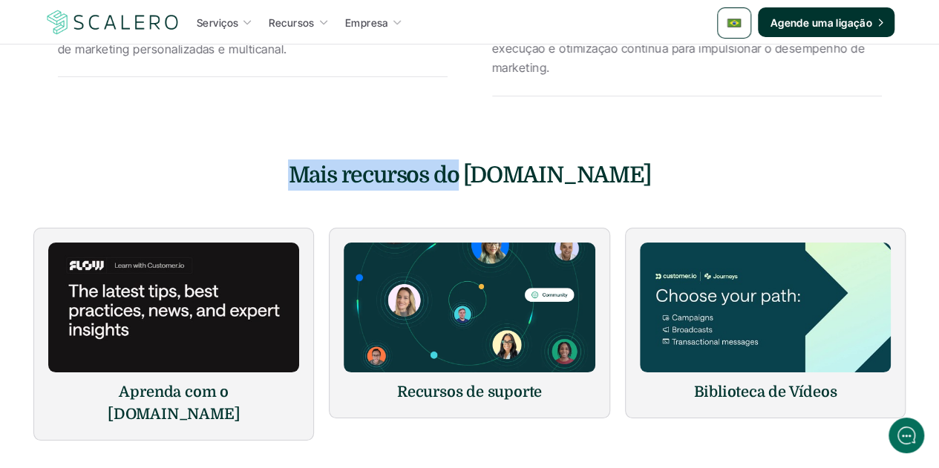
drag, startPoint x: 333, startPoint y: 132, endPoint x: 496, endPoint y: 142, distance: 163.6
click at [496, 160] on h4 "Mais recursos do [DOMAIN_NAME]" at bounding box center [469, 175] width 445 height 31
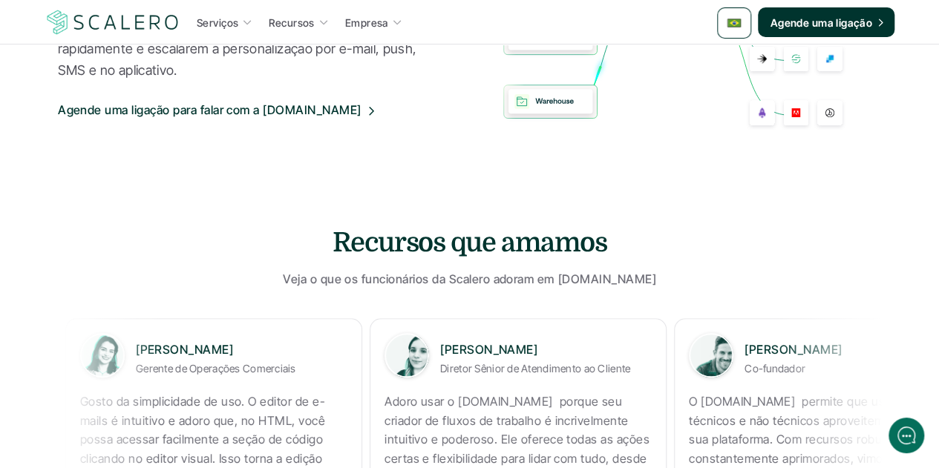
scroll to position [594, 0]
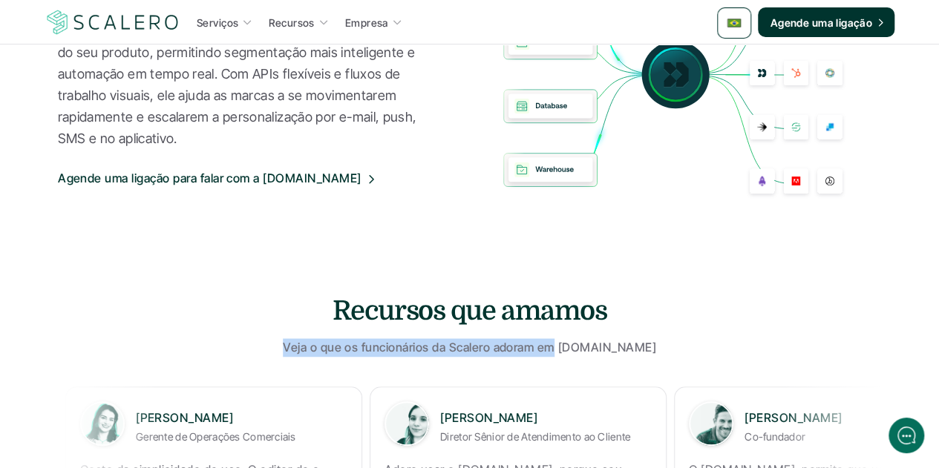
drag, startPoint x: 304, startPoint y: 344, endPoint x: 572, endPoint y: 341, distance: 268.0
click at [554, 341] on p "Veja o que os funcionários da Scalero adoram em" at bounding box center [419, 347] width 272 height 19
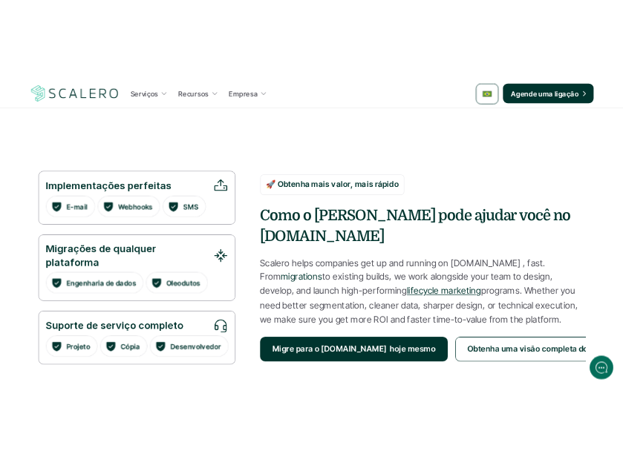
scroll to position [1188, 0]
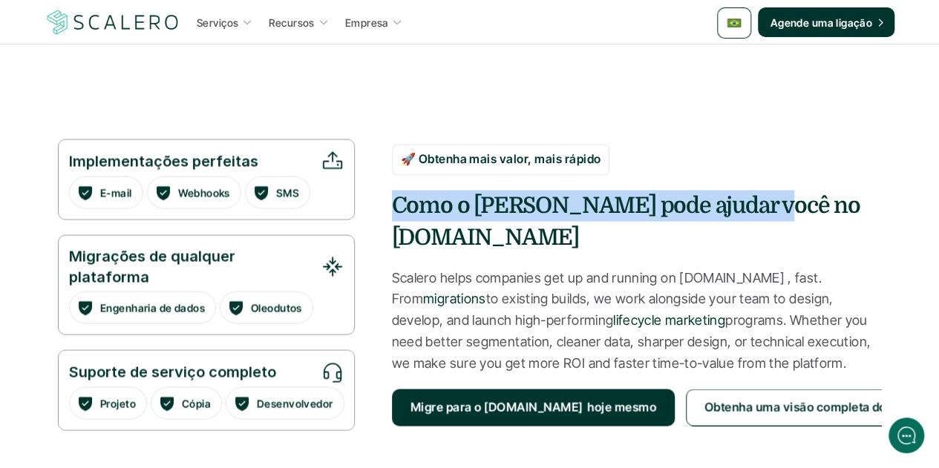
drag, startPoint x: 396, startPoint y: 215, endPoint x: 751, endPoint y: 217, distance: 355.6
click at [751, 217] on h4 "Como o [PERSON_NAME] pode ajudar você no [DOMAIN_NAME]" at bounding box center [637, 221] width 490 height 62
